Goal: Task Accomplishment & Management: Use online tool/utility

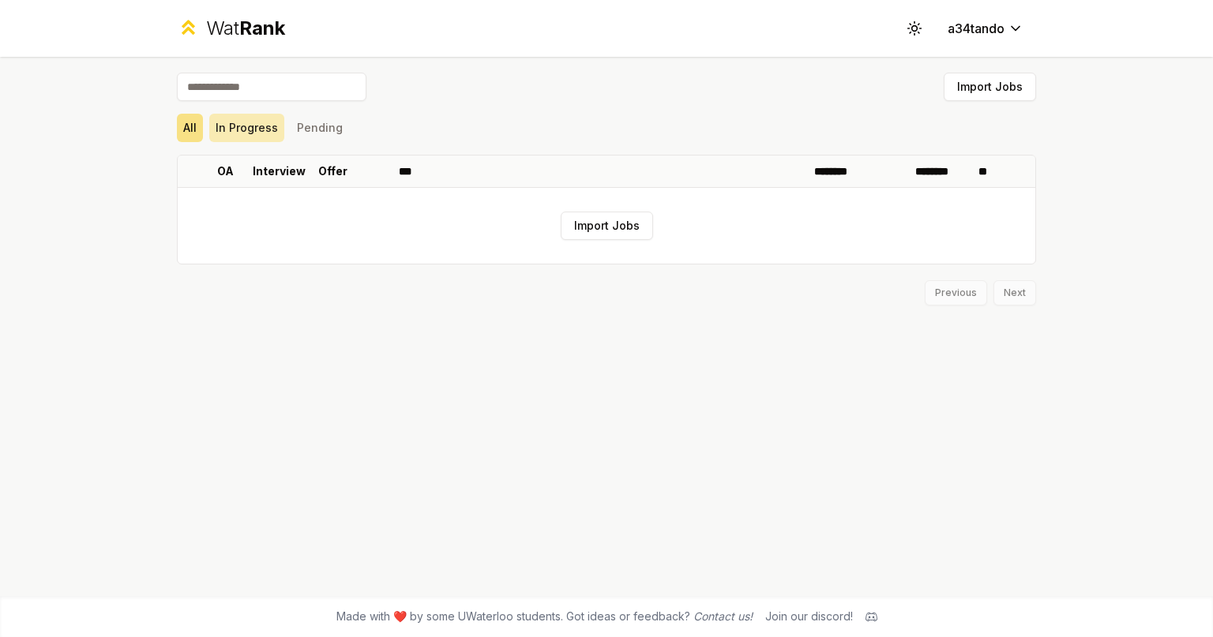
click at [250, 129] on button "In Progress" at bounding box center [246, 128] width 75 height 28
click at [321, 119] on button "Pending" at bounding box center [320, 128] width 58 height 28
click at [261, 136] on button "In Progress" at bounding box center [246, 128] width 75 height 28
click at [187, 133] on button "All" at bounding box center [190, 128] width 26 height 28
click at [624, 221] on button "Import Jobs" at bounding box center [607, 226] width 92 height 28
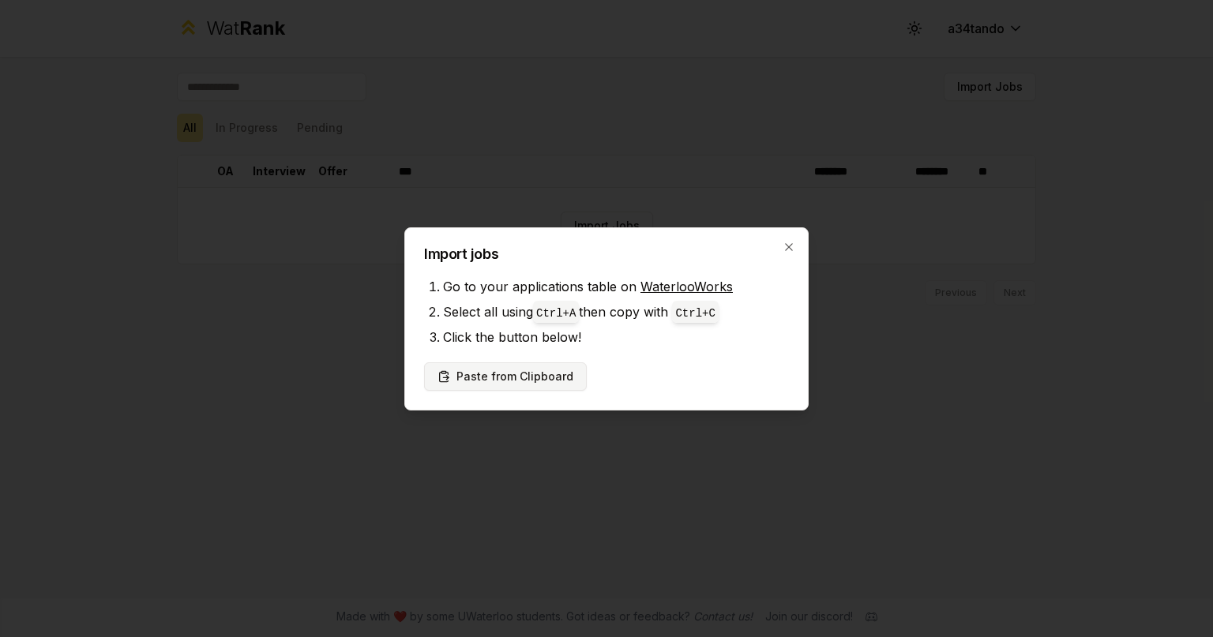
click at [524, 385] on button "Paste from Clipboard" at bounding box center [505, 377] width 163 height 28
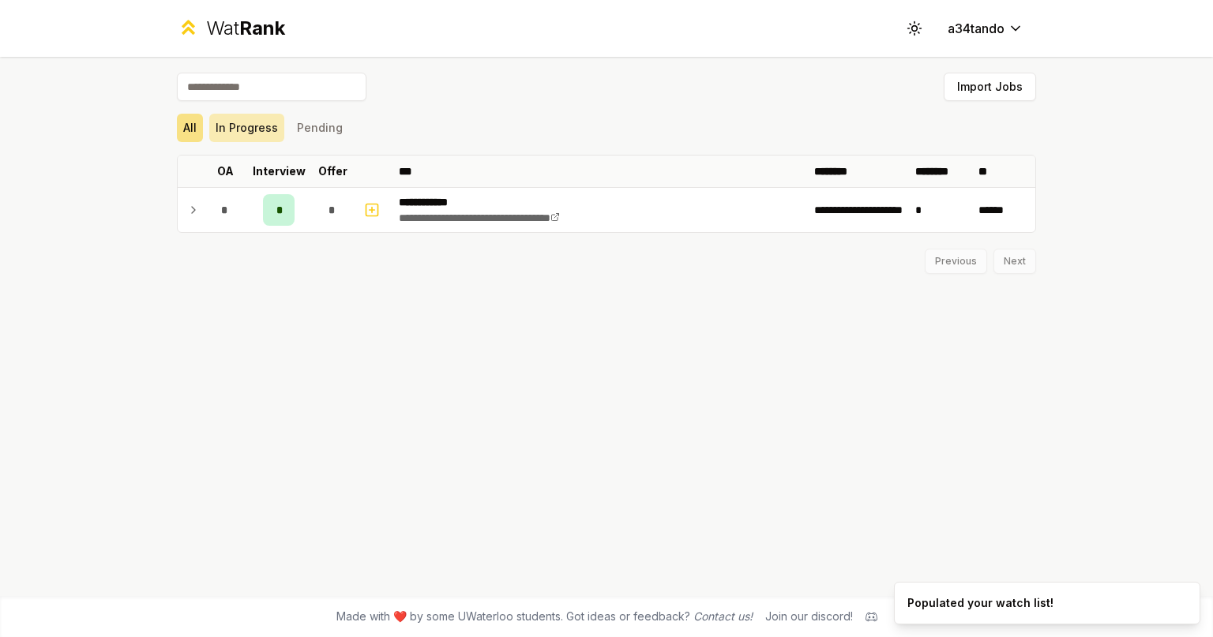
click at [272, 132] on button "In Progress" at bounding box center [246, 128] width 75 height 28
click at [340, 126] on button "Pending" at bounding box center [320, 128] width 58 height 28
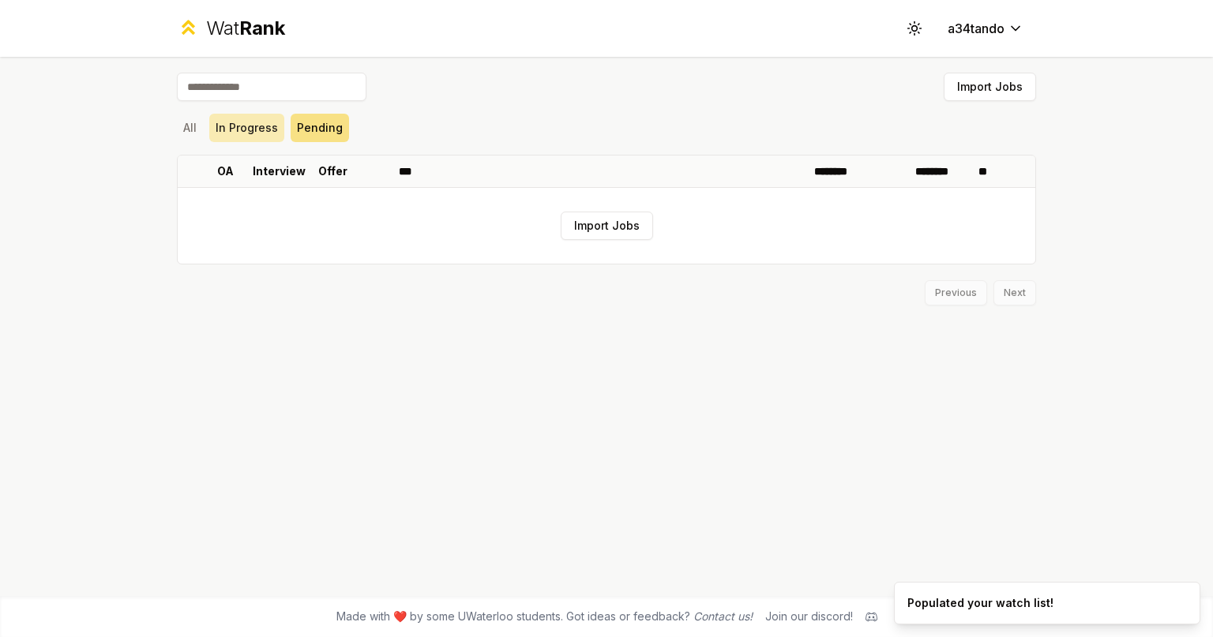
click at [254, 131] on button "In Progress" at bounding box center [246, 128] width 75 height 28
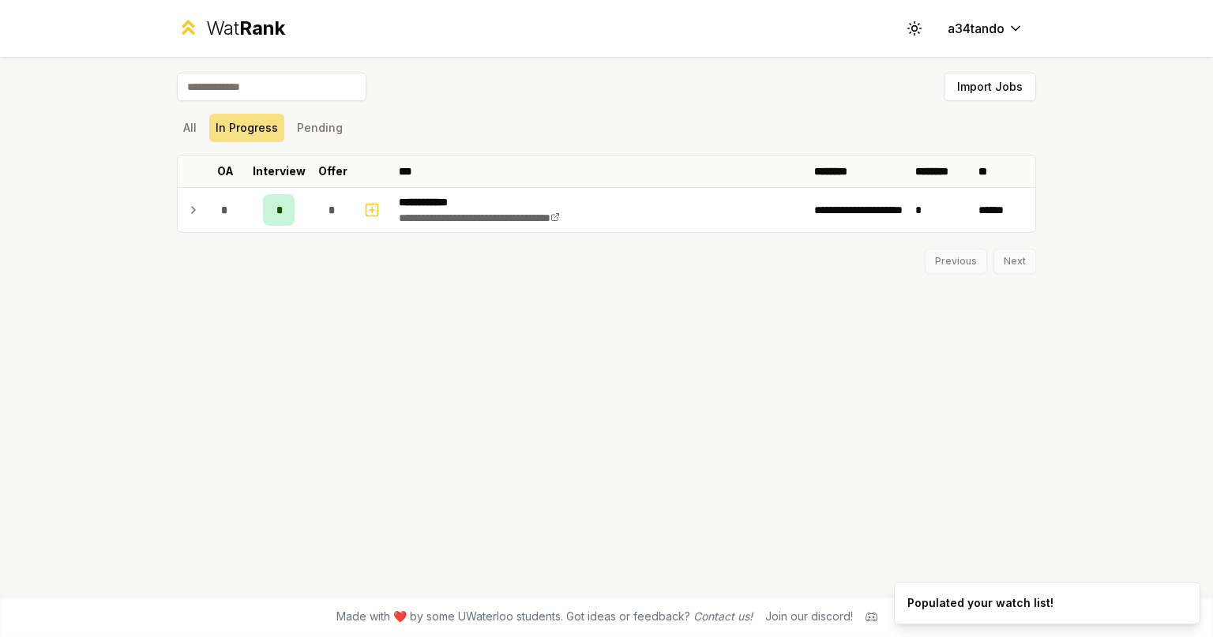
click at [162, 139] on div "**********" at bounding box center [607, 326] width 910 height 539
click at [175, 126] on div "**********" at bounding box center [607, 326] width 910 height 539
click at [196, 128] on button "All" at bounding box center [190, 128] width 26 height 28
click at [234, 125] on button "In Progress" at bounding box center [246, 128] width 75 height 28
click at [196, 128] on button "All" at bounding box center [190, 128] width 26 height 28
